Goal: Information Seeking & Learning: Learn about a topic

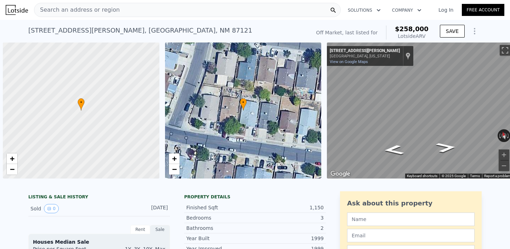
scroll to position [0, 674]
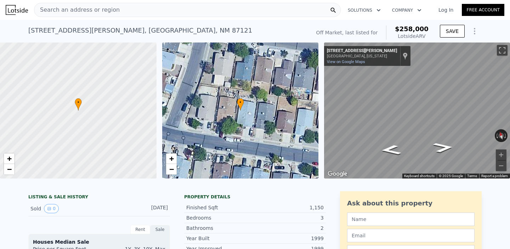
type input "1454"
type input "3484.8"
type input "6969.6"
checkbox input "false"
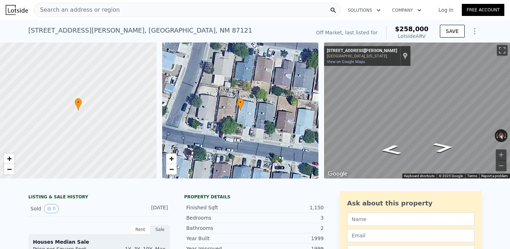
checkbox input "true"
type input "$ 247,000"
type input "$ 143,952"
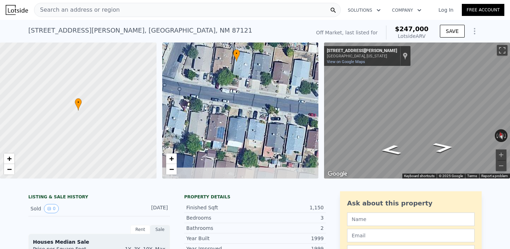
drag, startPoint x: 222, startPoint y: 63, endPoint x: 219, endPoint y: 14, distance: 49.0
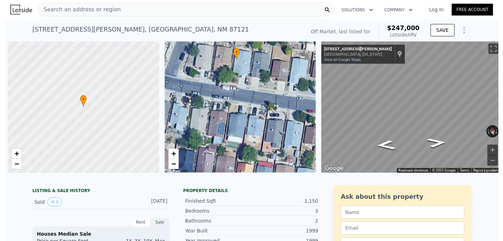
scroll to position [0, 3]
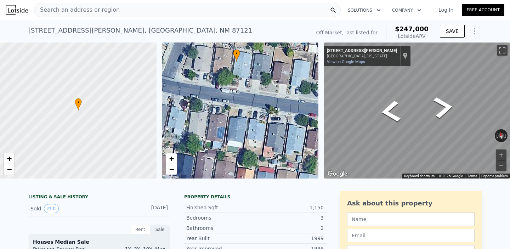
click at [247, 68] on div "• + − • + − ← Move left → Move right ↑ Move up ↓ Move down + Zoom in - Zoom out…" at bounding box center [255, 111] width 510 height 136
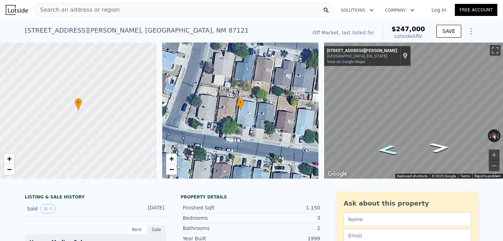
click at [399, 151] on icon "Go West, Rainwater Rd SW" at bounding box center [387, 149] width 38 height 15
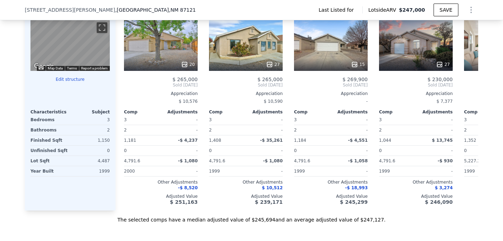
scroll to position [611, 0]
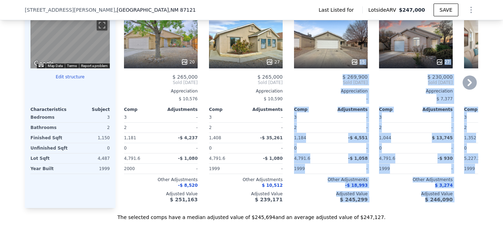
drag, startPoint x: 227, startPoint y: 207, endPoint x: 291, endPoint y: 207, distance: 64.1
click at [291, 207] on div "Comp A ( 0.08 miles) [STREET_ADDRESS] # 1072642 20 $ 265,000 Sold [DATE] Apprec…" at bounding box center [296, 98] width 363 height 217
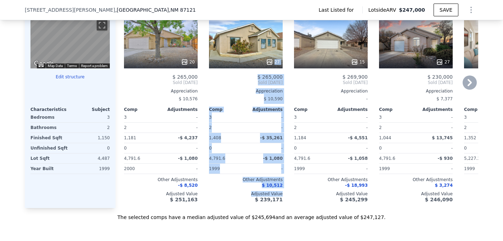
drag, startPoint x: 164, startPoint y: 207, endPoint x: 225, endPoint y: 196, distance: 62.3
click at [214, 197] on div "Comp A ( 0.08 miles) [STREET_ADDRESS] # 1072642 20 $ 265,000 Sold [DATE] Apprec…" at bounding box center [296, 98] width 363 height 217
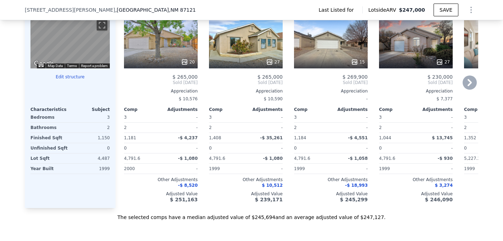
drag, startPoint x: 217, startPoint y: 207, endPoint x: 255, endPoint y: 207, distance: 37.2
click at [255, 207] on div "Comp B ( 0.2 miles) [STREET_ADDRESS] # 1074198 27 $ 265,000 Sold [DATE] Appreci…" at bounding box center [245, 98] width 79 height 217
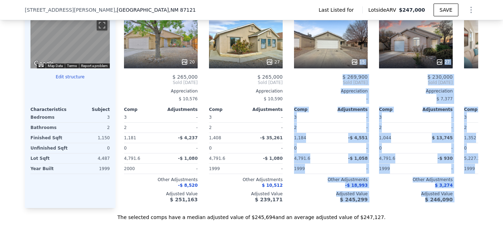
drag, startPoint x: 238, startPoint y: 206, endPoint x: 307, endPoint y: 208, distance: 69.5
click at [307, 208] on div "Value adjustments are computer generated by Lotside . Subject Property [STREET_…" at bounding box center [251, 99] width 453 height 243
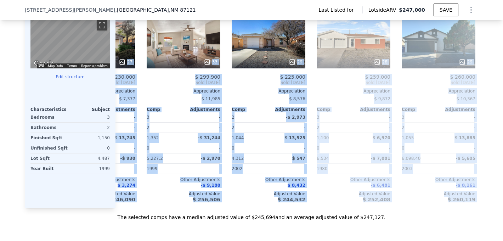
scroll to position [0, 329]
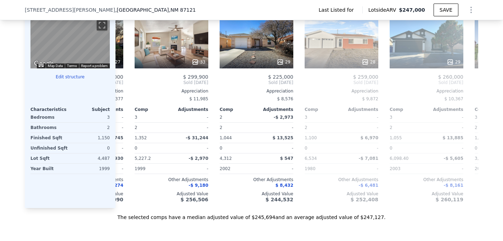
click at [143, 225] on div "Sale Comps Rental Comps We found 12 sales that match your search Filters Map Pr…" at bounding box center [251, 19] width 503 height 466
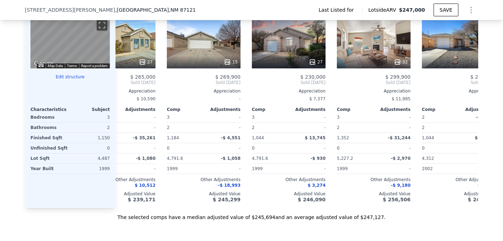
scroll to position [0, 0]
